Goal: Information Seeking & Learning: Learn about a topic

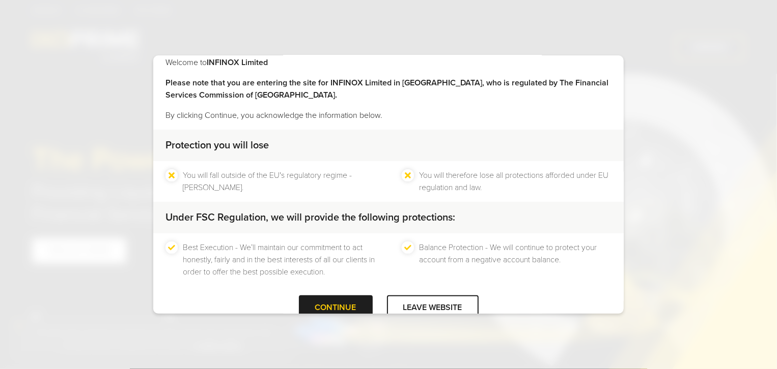
scroll to position [37, 0]
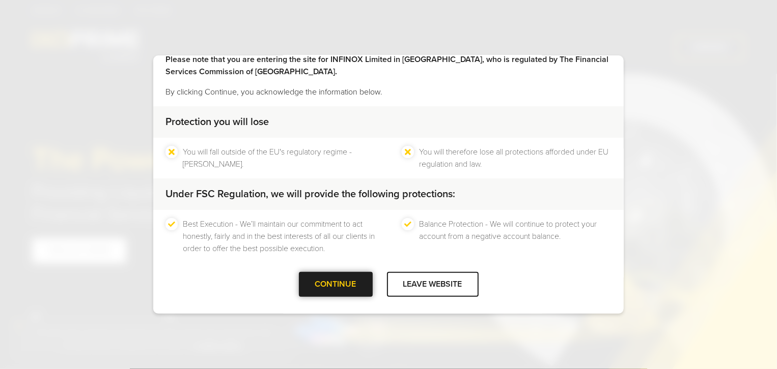
click at [335, 285] on div at bounding box center [335, 285] width 0 height 0
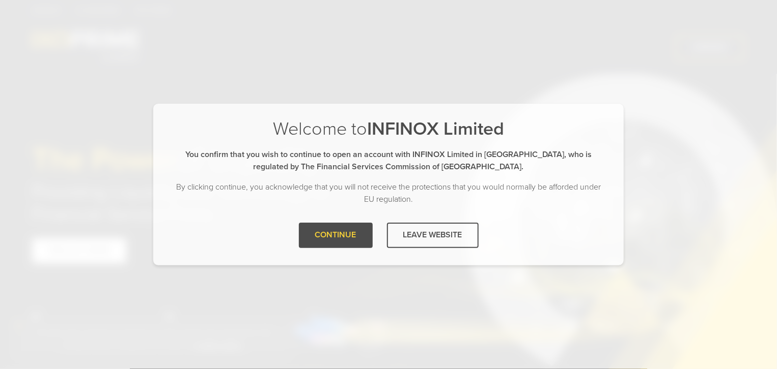
scroll to position [0, 0]
click at [334, 222] on div "Welcome to INFINOX Limited You confirm that you wish to continue to open an acc…" at bounding box center [388, 170] width 470 height 105
click at [333, 226] on div "Welcome to INFINOX Limited Please note that you are entering the site for INFIN…" at bounding box center [388, 184] width 470 height 161
click at [333, 226] on div "CONTINUE" at bounding box center [336, 235] width 74 height 25
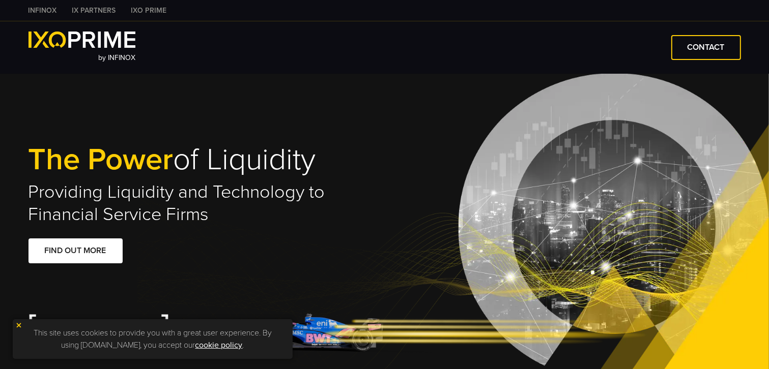
click at [137, 9] on link "IXO PRIME" at bounding box center [149, 10] width 51 height 11
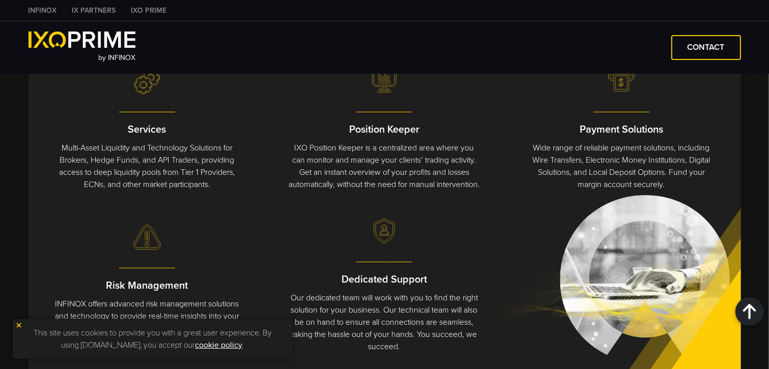
scroll to position [458, 0]
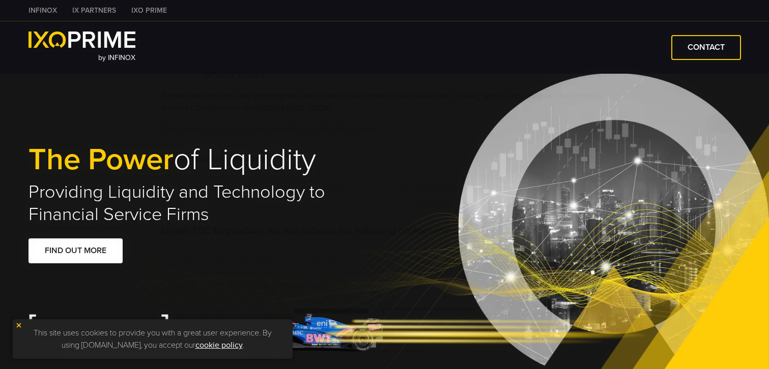
type input "****"
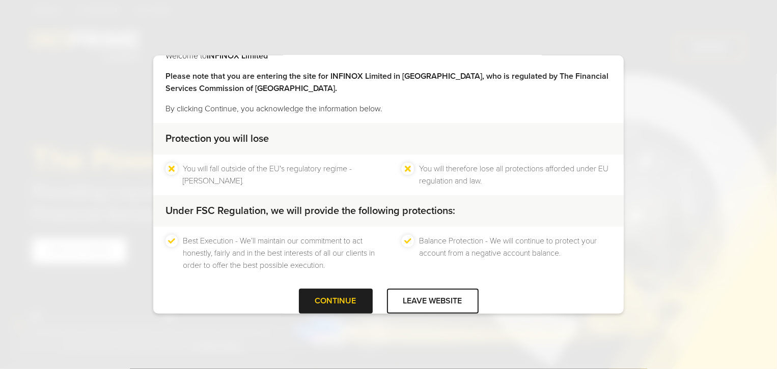
scroll to position [37, 0]
